Goal: Transaction & Acquisition: Purchase product/service

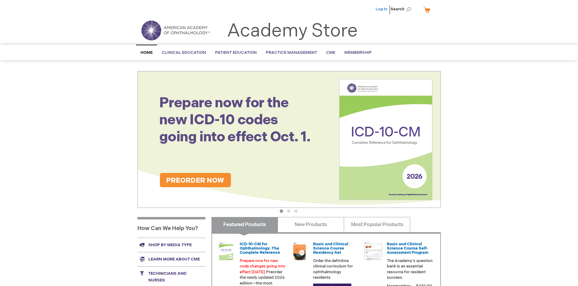
click at [382, 9] on link "Log In" at bounding box center [382, 9] width 12 height 5
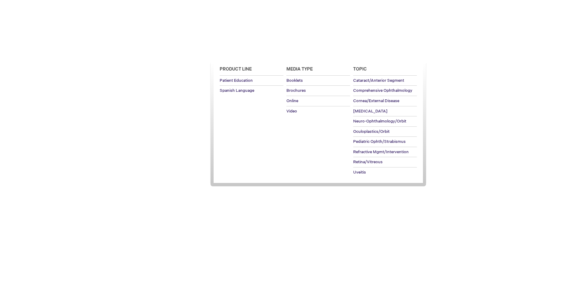
click at [234, 53] on span "Patient Education" at bounding box center [236, 52] width 42 height 5
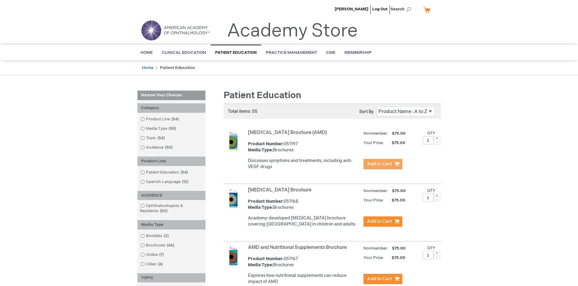
click at [383, 164] on span "Add to Cart" at bounding box center [379, 164] width 25 height 6
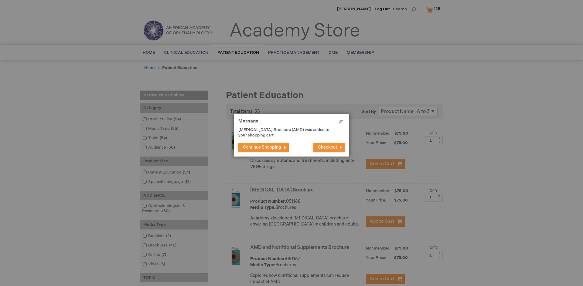
click at [262, 147] on span "Continue Shopping" at bounding box center [262, 147] width 38 height 5
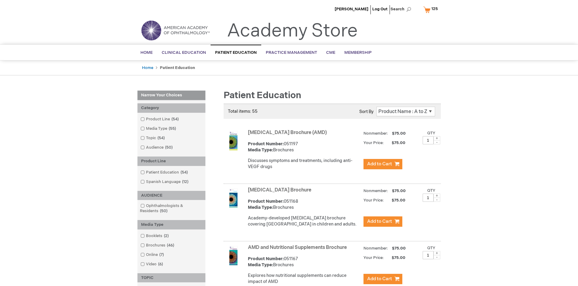
click at [299, 250] on link "AMD and Nutritional Supplements Brochure" at bounding box center [297, 247] width 99 height 6
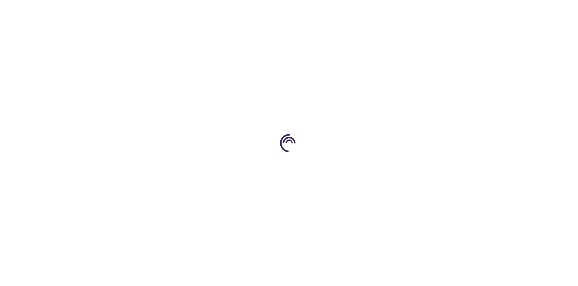
type input "1"
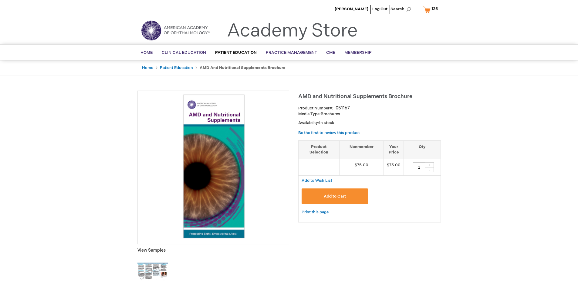
click at [335, 196] on span "Add to Cart" at bounding box center [335, 196] width 22 height 5
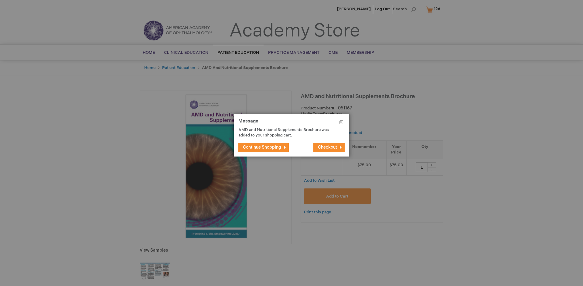
click at [262, 147] on span "Continue Shopping" at bounding box center [262, 147] width 38 height 5
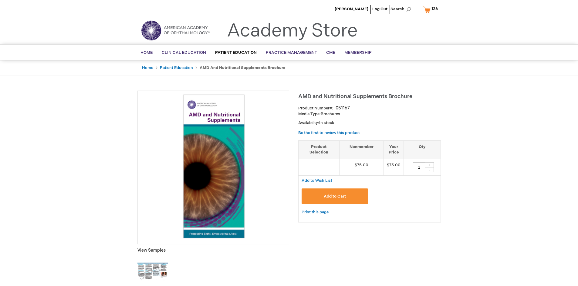
click at [432, 9] on span "126" at bounding box center [435, 8] width 6 height 5
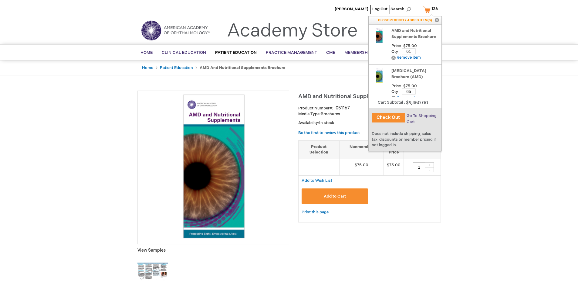
click at [421, 116] on span "Go To Shopping Cart" at bounding box center [422, 118] width 30 height 11
